Goal: Information Seeking & Learning: Learn about a topic

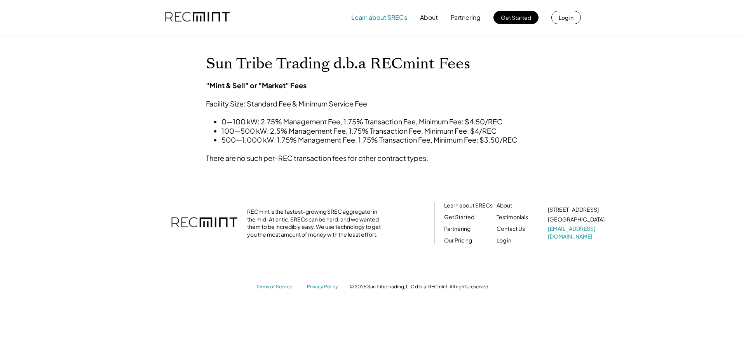
click at [391, 20] on button "Learn about SRECs" at bounding box center [379, 18] width 56 height 16
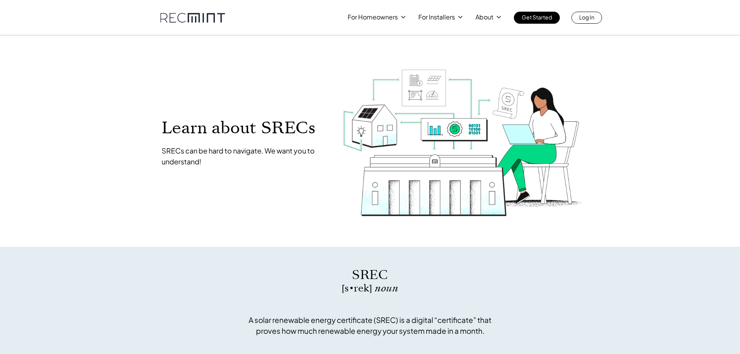
click at [192, 168] on div "Learn about SRECs SRECs can be hard to navigate. We want you to understand!" at bounding box center [245, 143] width 166 height 82
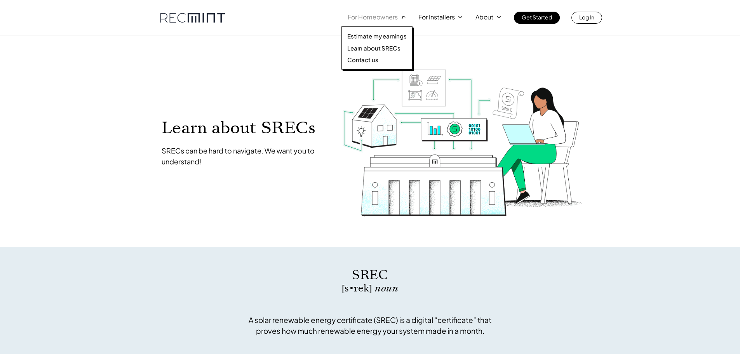
click at [379, 19] on p "For Homeowners" at bounding box center [373, 17] width 50 height 11
click at [373, 37] on p "Estimate my earnings" at bounding box center [377, 36] width 59 height 8
click at [376, 51] on p "Learn about SRECs" at bounding box center [374, 48] width 53 height 8
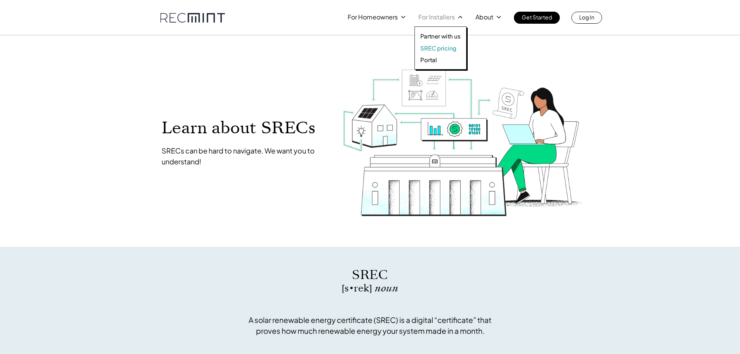
click at [443, 48] on p "SREC pricing" at bounding box center [439, 48] width 36 height 8
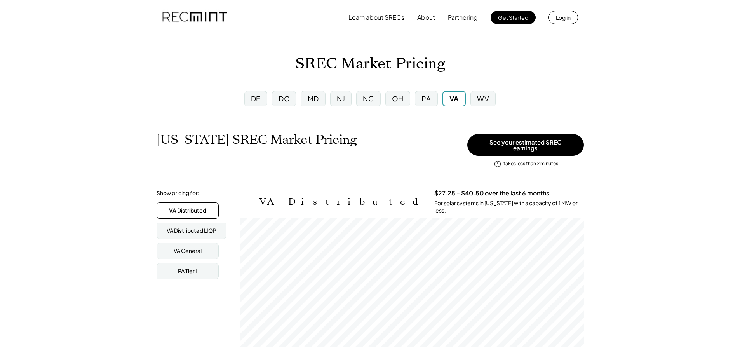
scroll to position [128, 344]
click at [428, 99] on div "PA" at bounding box center [426, 99] width 9 height 10
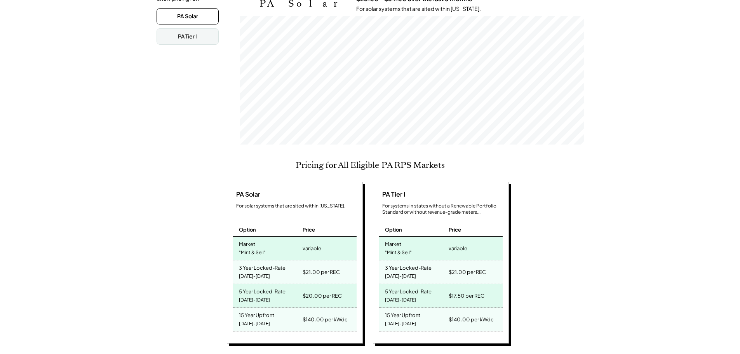
scroll to position [155, 0]
